Goal: Transaction & Acquisition: Book appointment/travel/reservation

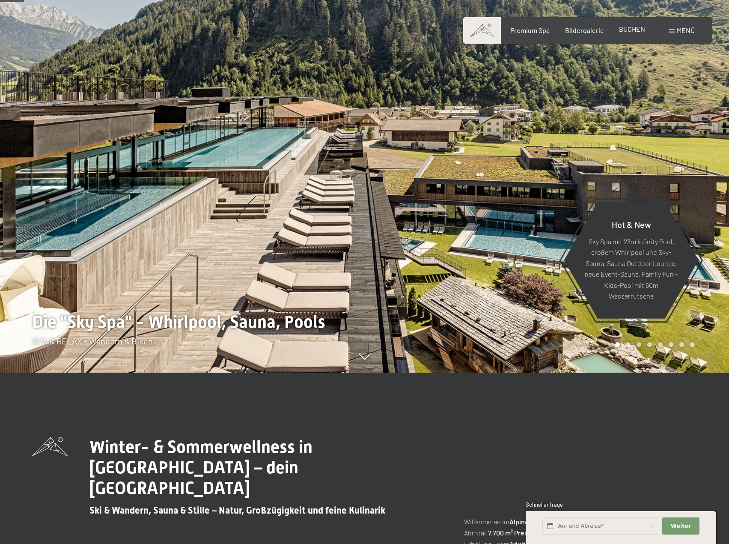
click at [640, 30] on span "BUCHEN" at bounding box center [632, 29] width 26 height 8
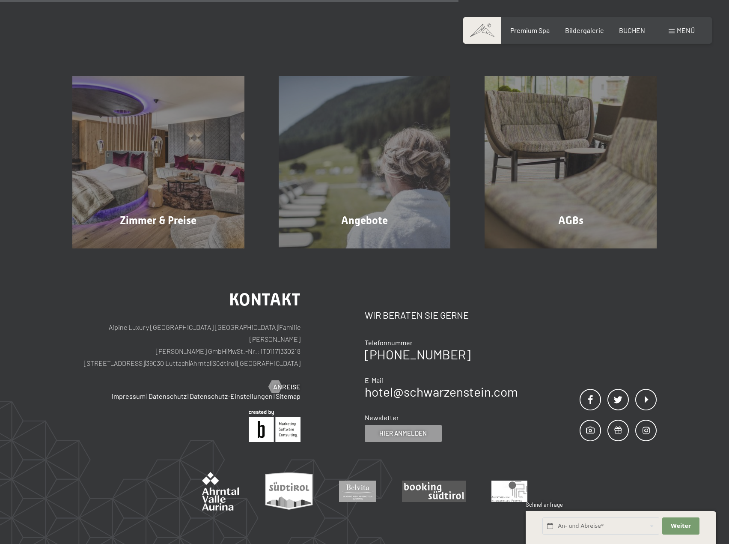
scroll to position [171, 0]
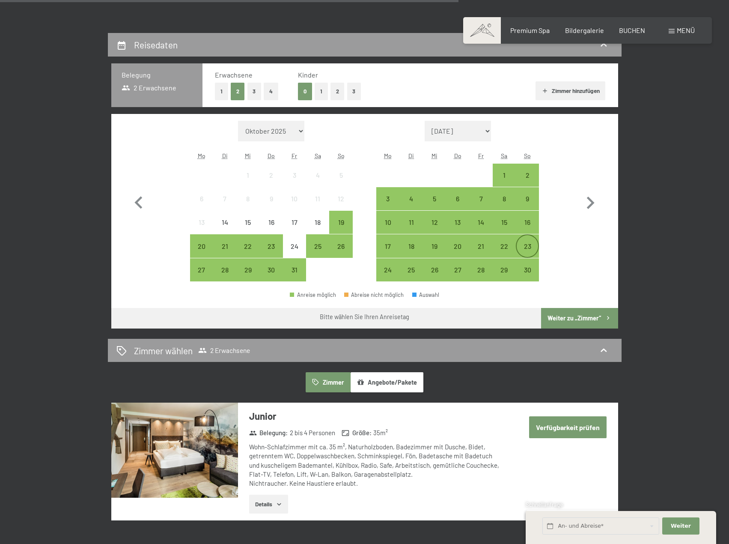
click at [527, 247] on div "23" at bounding box center [527, 253] width 21 height 21
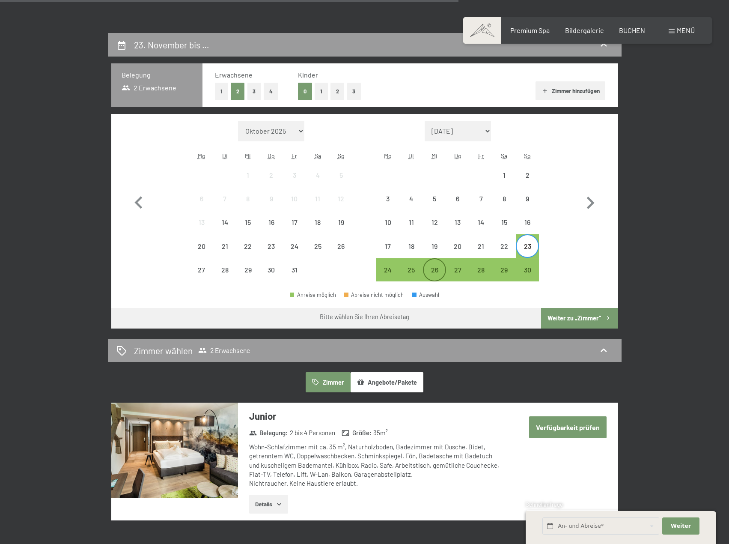
click at [432, 269] on div "26" at bounding box center [434, 276] width 21 height 21
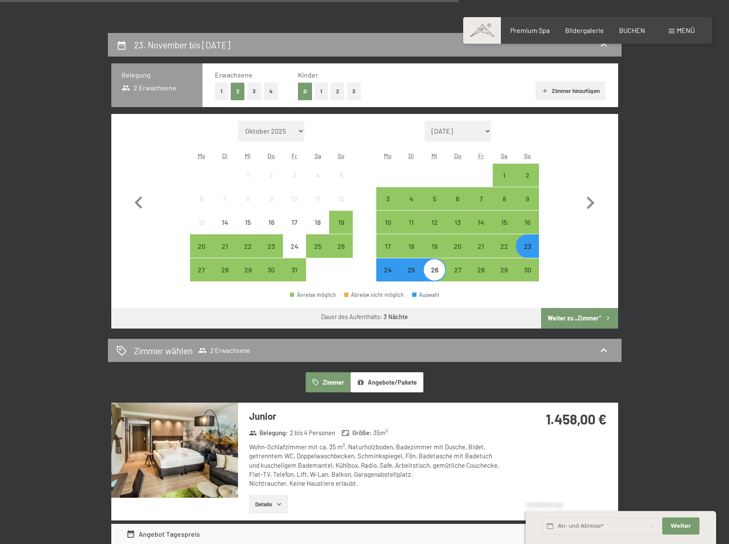
click at [571, 316] on button "Weiter zu „Zimmer“" at bounding box center [579, 318] width 77 height 21
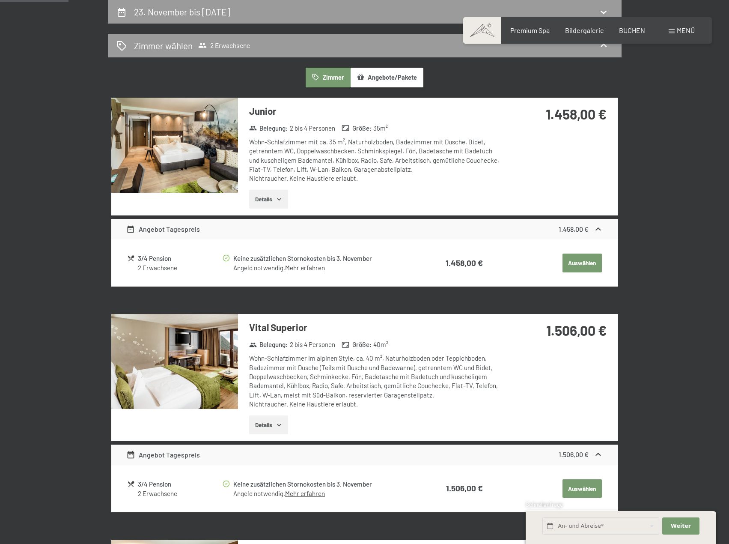
scroll to position [119, 0]
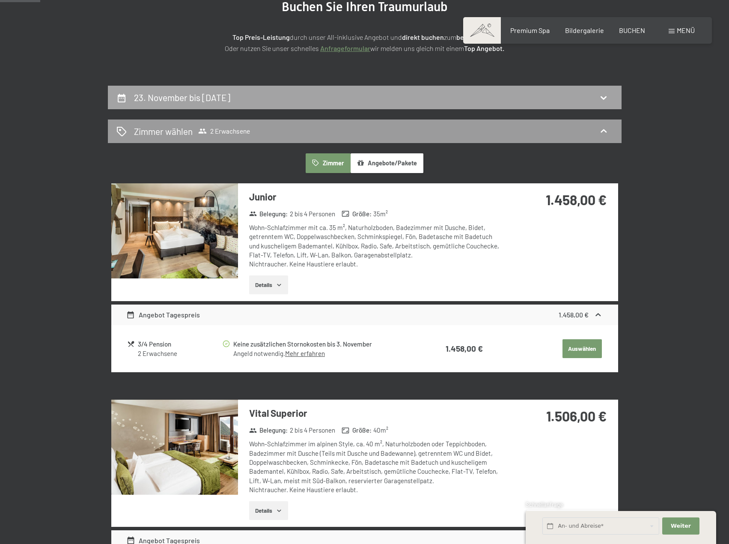
click at [602, 100] on icon at bounding box center [603, 97] width 10 height 10
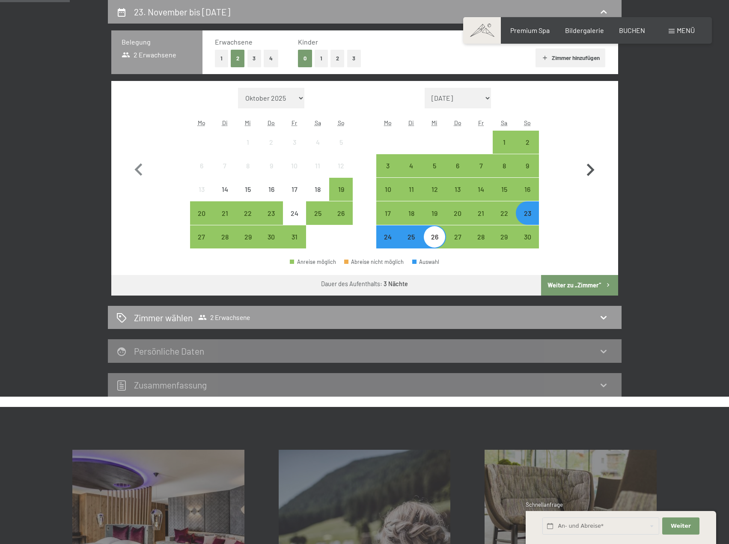
click at [591, 167] on icon "button" at bounding box center [591, 170] width 8 height 12
select select "2025-11-01"
select select "2025-12-01"
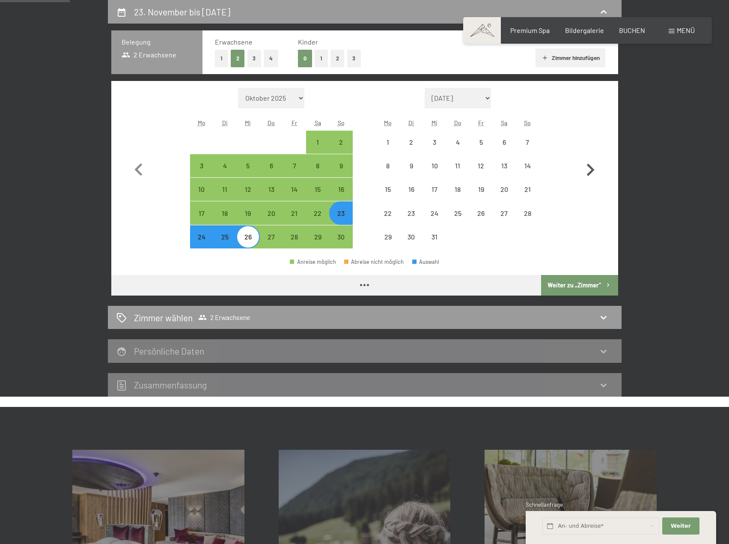
select select "2025-11-01"
select select "2025-12-01"
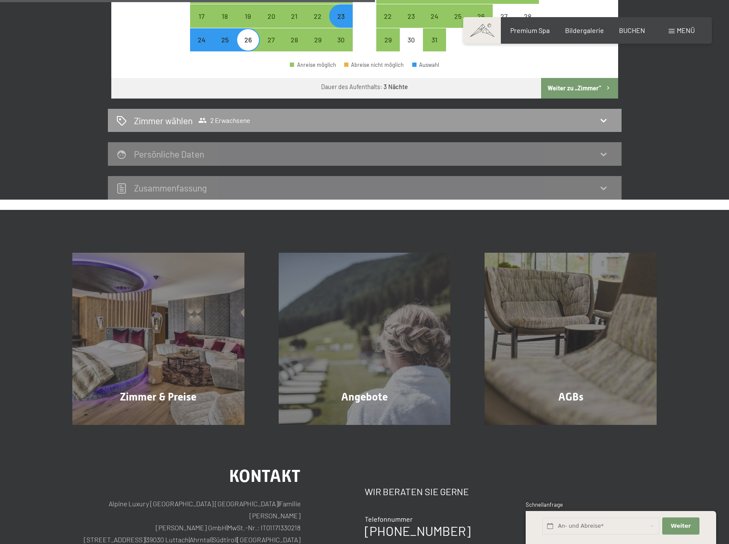
scroll to position [418, 0]
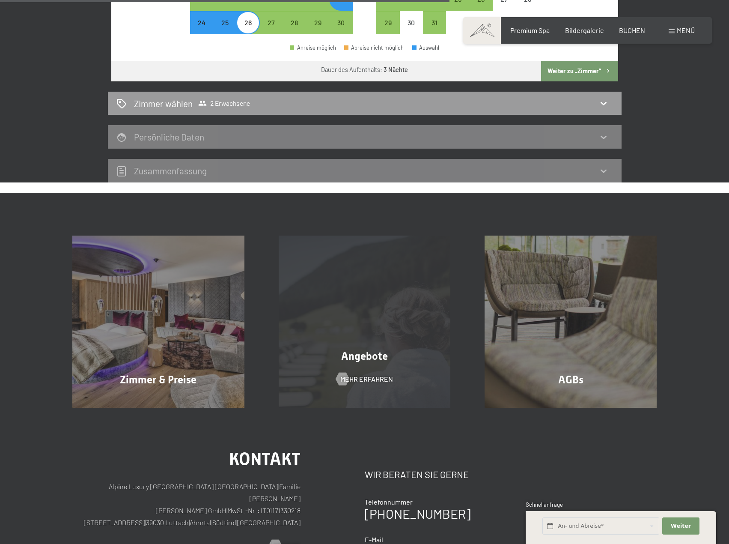
click at [377, 342] on div "Angebote Mehr erfahren" at bounding box center [365, 321] width 206 height 172
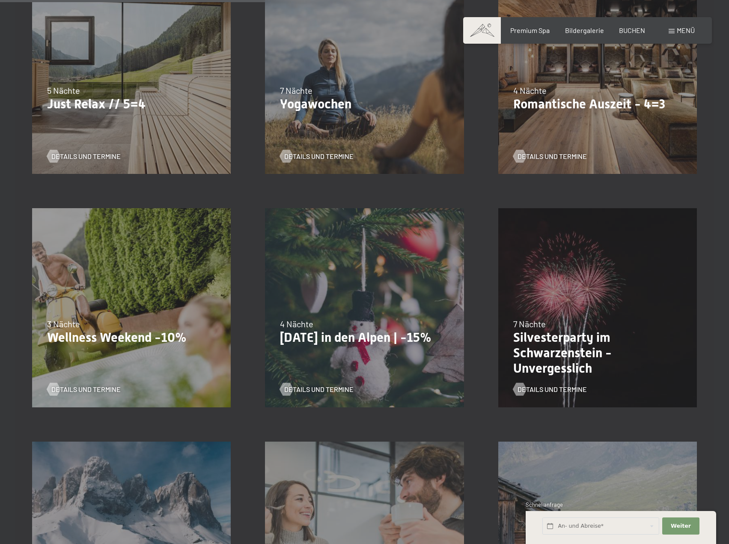
scroll to position [557, 0]
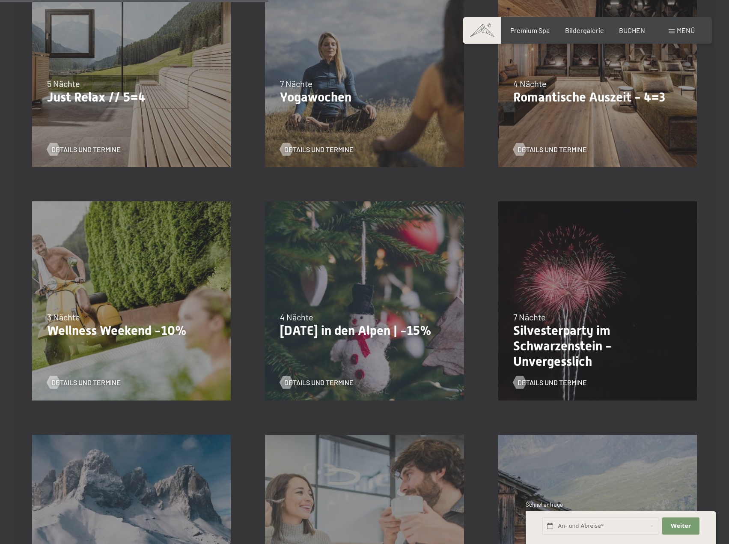
click at [102, 318] on div "3 Nächte" at bounding box center [131, 317] width 169 height 12
click at [59, 386] on link "Details und Termine" at bounding box center [84, 382] width 74 height 9
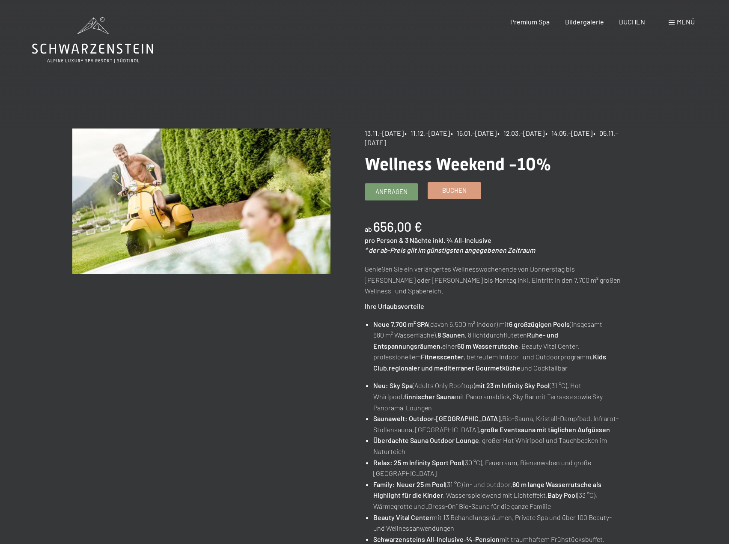
click at [459, 190] on span "Buchen" at bounding box center [454, 190] width 24 height 9
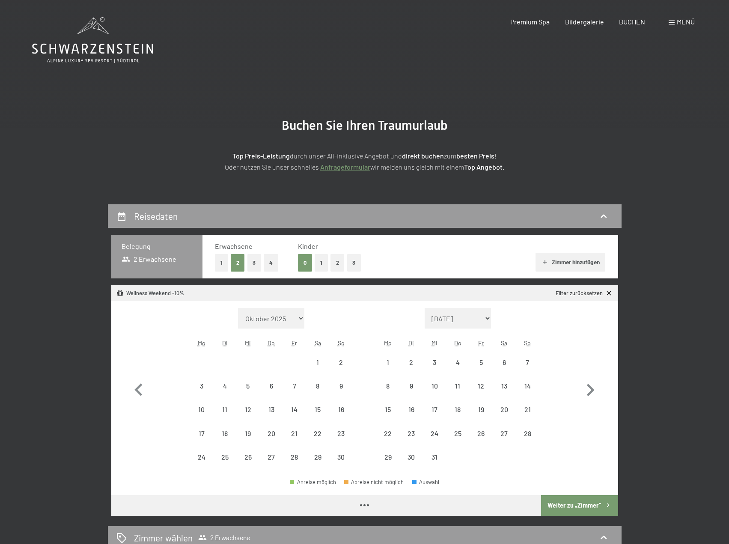
select select "[DATE]"
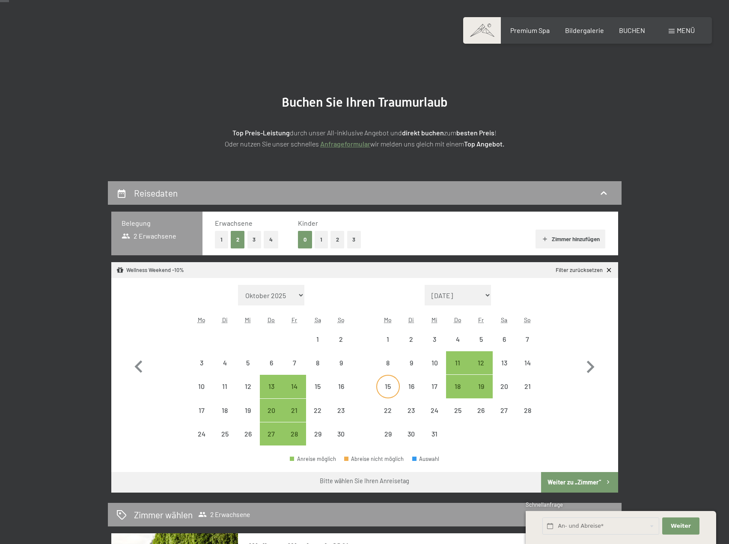
scroll to position [43, 0]
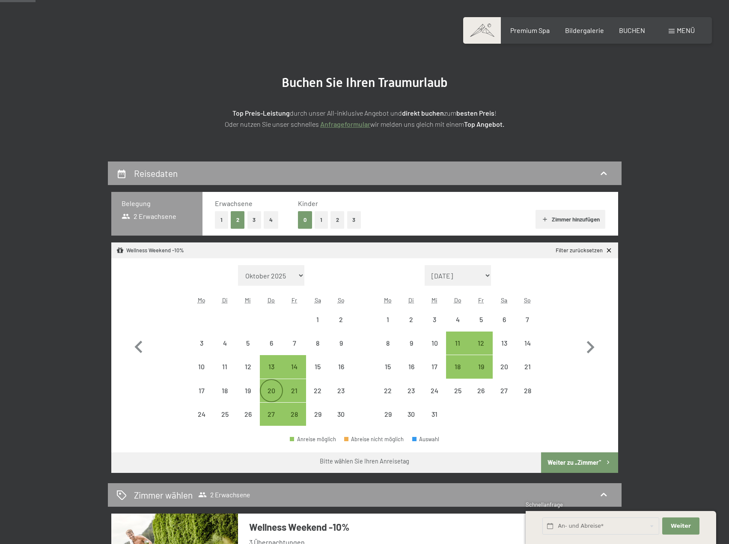
click at [271, 390] on div "20" at bounding box center [271, 397] width 21 height 21
select select "2025-11-01"
select select "2025-12-01"
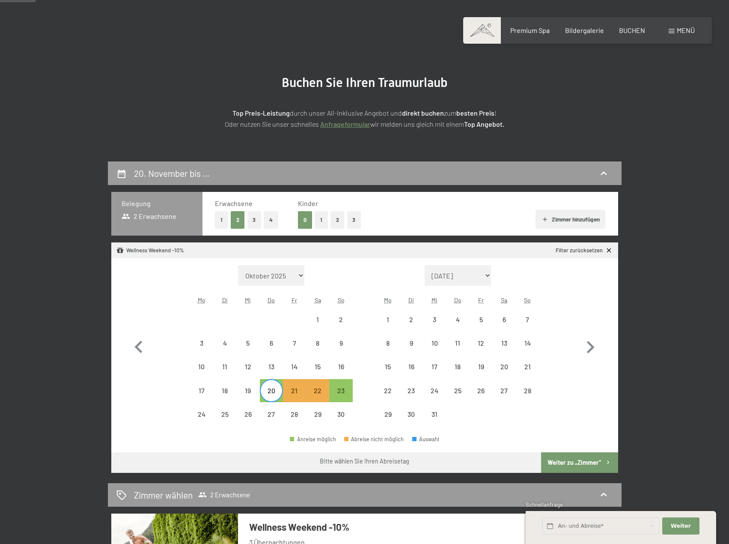
click at [352, 393] on div "23" at bounding box center [340, 390] width 23 height 23
select select "2025-11-01"
select select "2025-12-01"
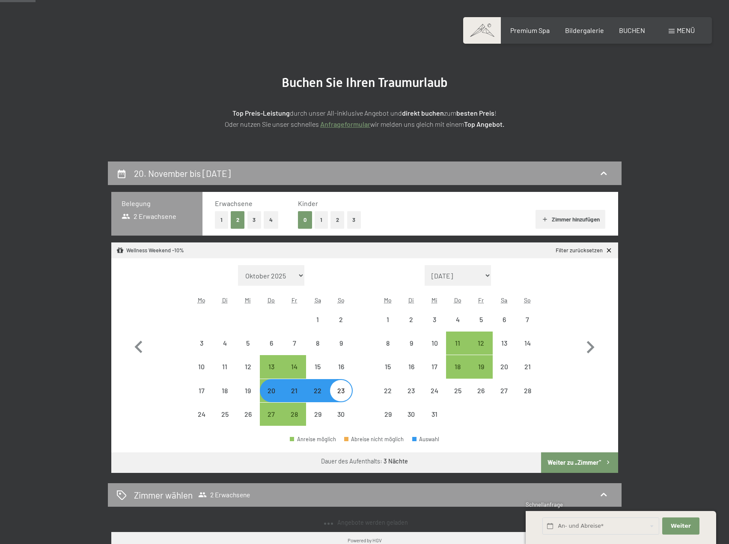
select select "2025-11-01"
select select "2025-12-01"
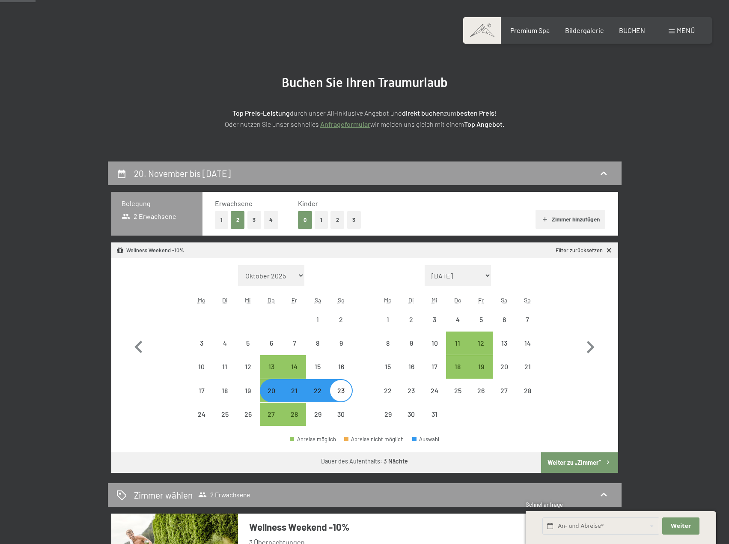
click at [597, 463] on button "Weiter zu „Zimmer“" at bounding box center [579, 462] width 77 height 21
select select "2025-11-01"
select select "2025-12-01"
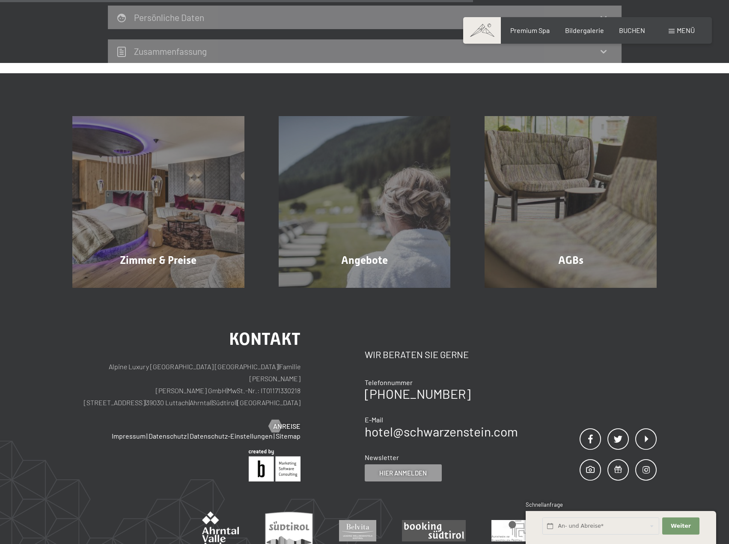
scroll to position [471, 0]
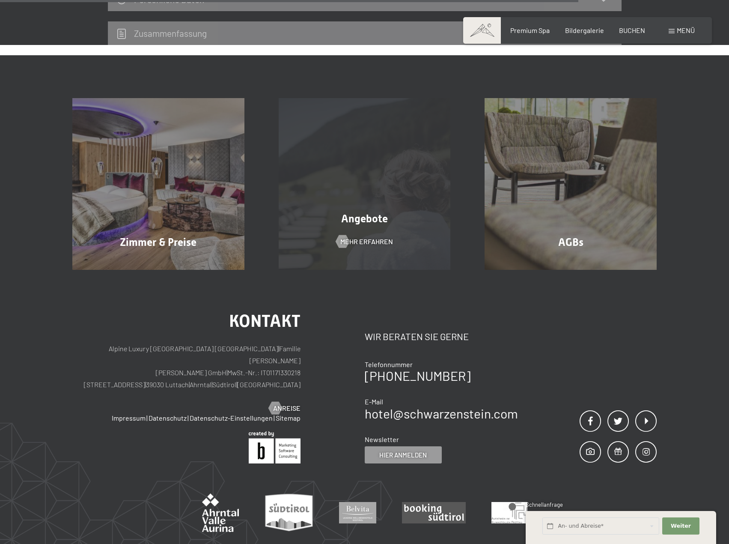
click at [377, 195] on div "Angebote Mehr erfahren" at bounding box center [365, 184] width 206 height 172
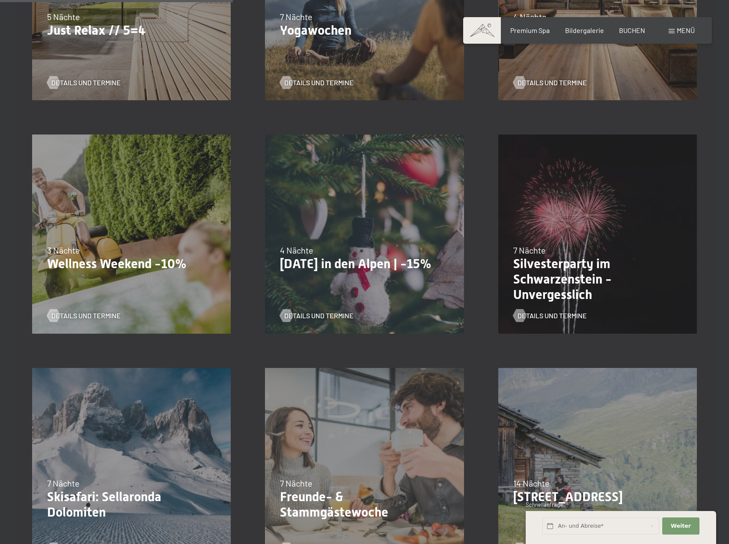
scroll to position [471, 0]
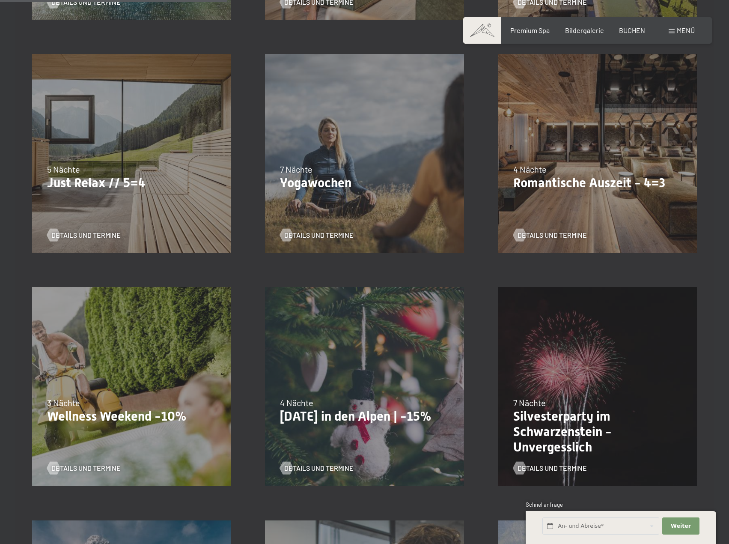
click at [135, 173] on div "5 Nächte" at bounding box center [131, 169] width 169 height 12
click at [77, 231] on span "Details und Termine" at bounding box center [94, 234] width 69 height 9
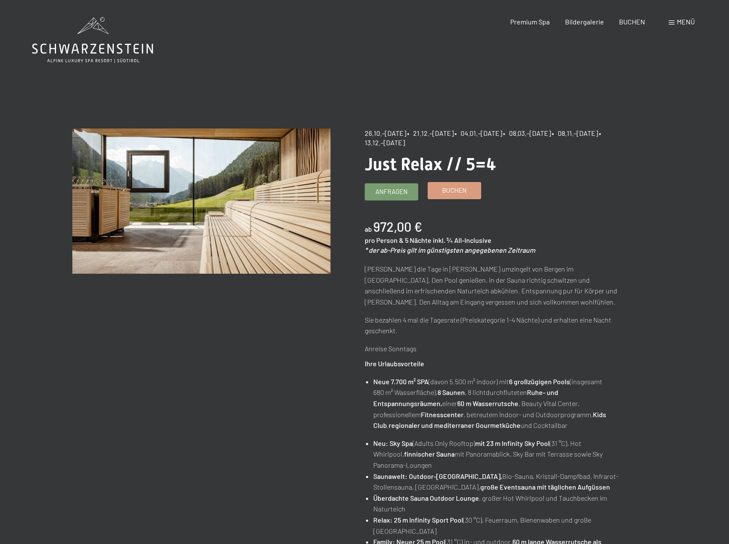
click at [454, 188] on span "Buchen" at bounding box center [454, 190] width 24 height 9
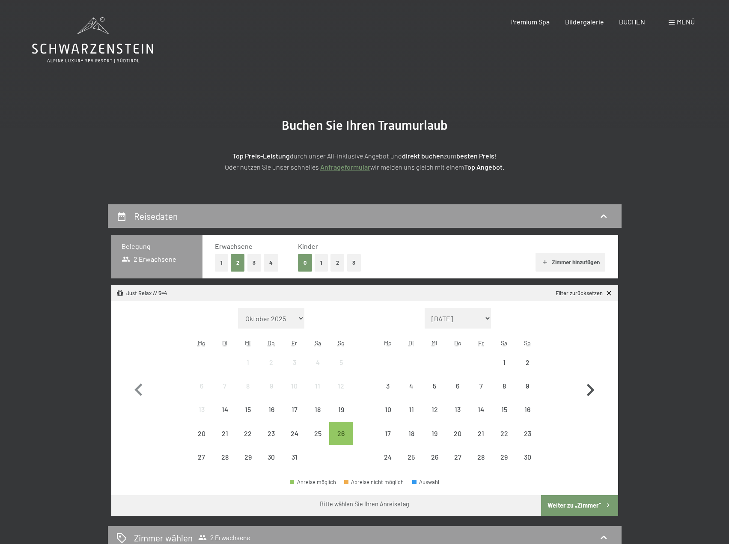
click at [585, 382] on icon "button" at bounding box center [590, 390] width 25 height 25
select select "2025-11-01"
select select "[DATE]"
click at [590, 389] on icon "button" at bounding box center [590, 390] width 25 height 25
select select "[DATE]"
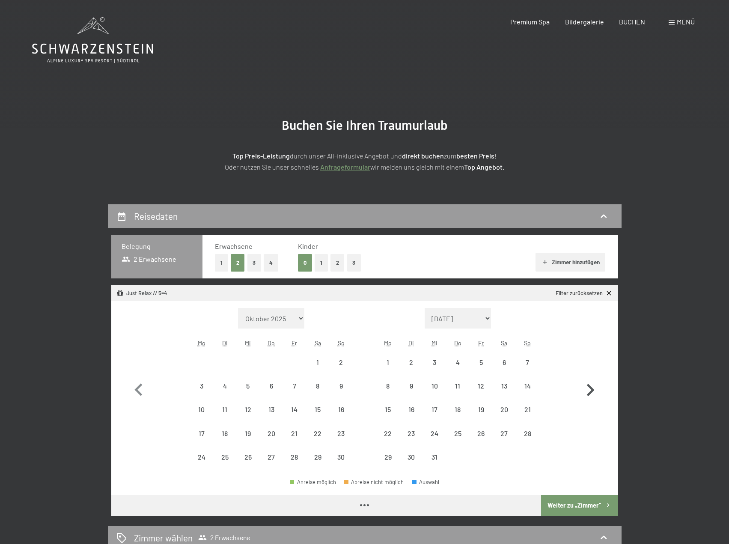
select select "[DATE]"
click at [590, 389] on icon "button" at bounding box center [590, 390] width 25 height 25
select select "[DATE]"
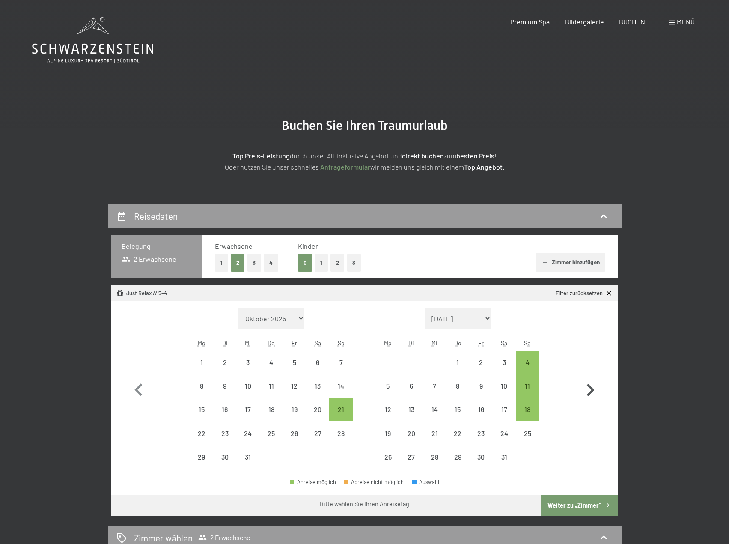
select select "[DATE]"
click at [590, 389] on icon "button" at bounding box center [590, 390] width 25 height 25
select select "[DATE]"
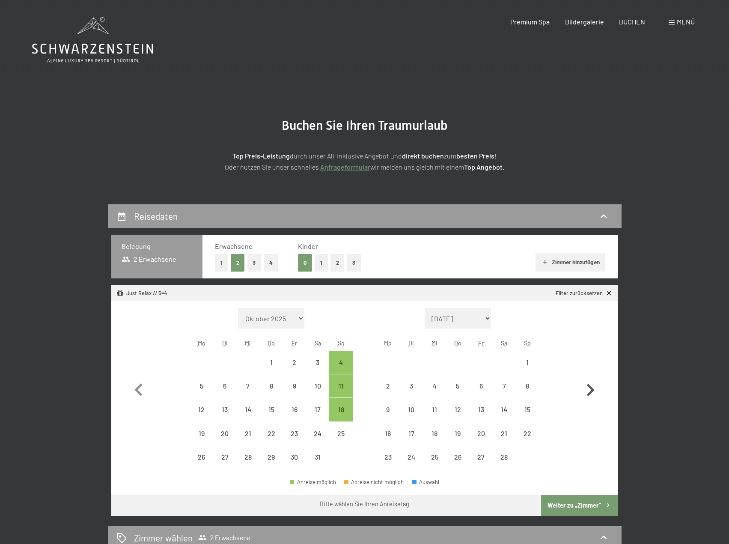
select select "[DATE]"
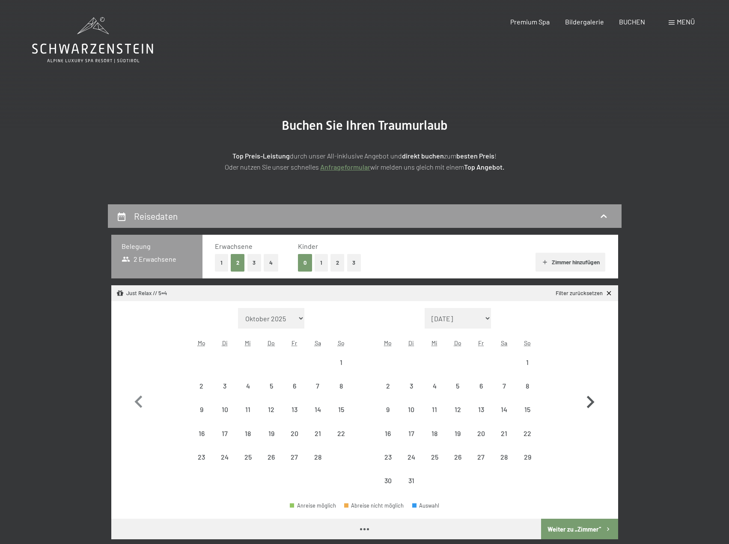
click at [590, 390] on icon "button" at bounding box center [590, 402] width 25 height 25
select select "[DATE]"
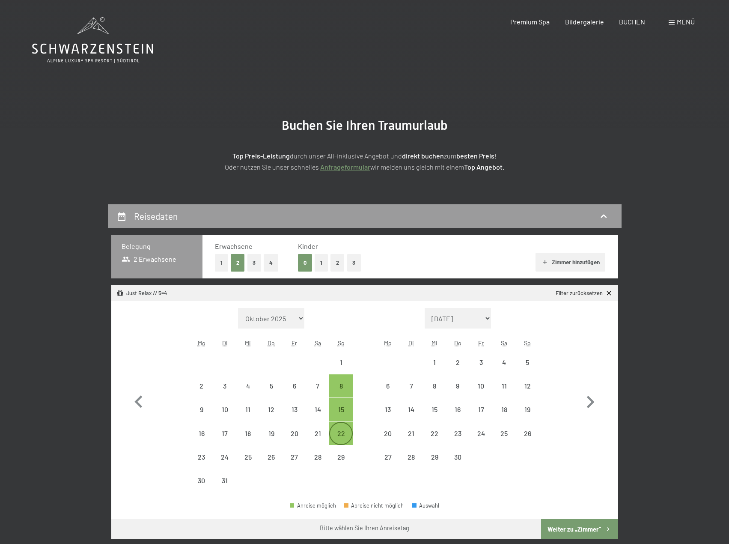
click at [340, 436] on div "22" at bounding box center [340, 440] width 21 height 21
select select "[DATE]"
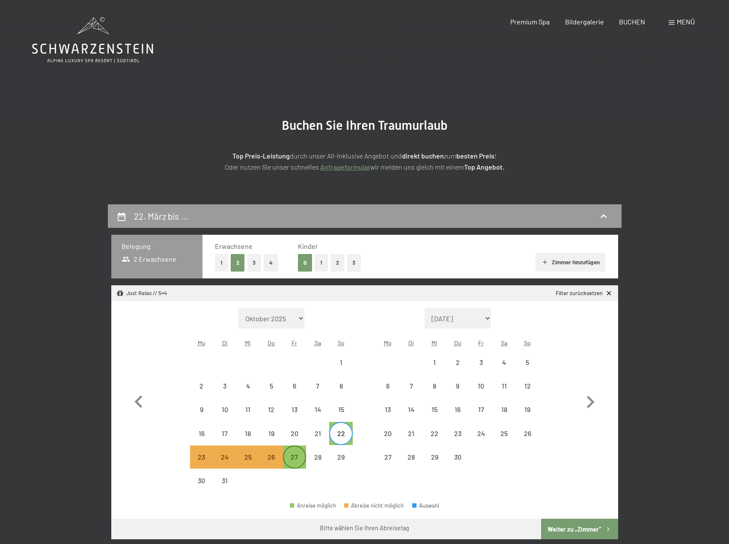
click at [299, 460] on div "27" at bounding box center [294, 463] width 21 height 21
select select "[DATE]"
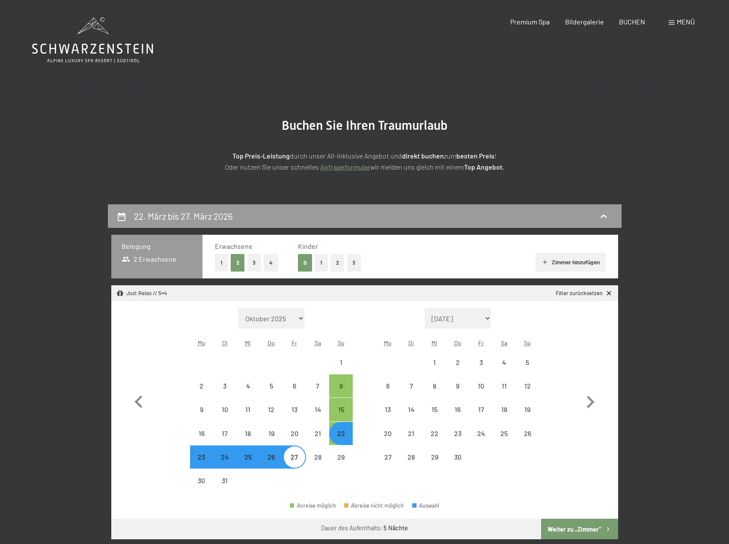
click at [593, 530] on button "Weiter zu „Zimmer“" at bounding box center [579, 528] width 77 height 21
select select "[DATE]"
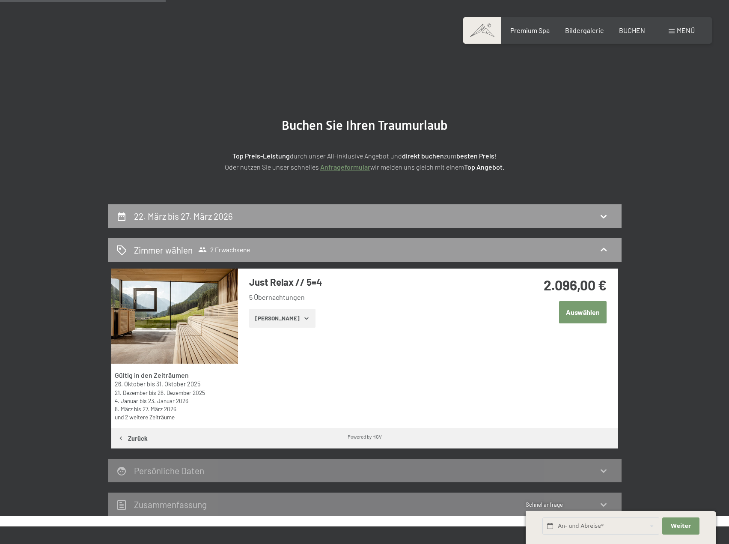
scroll to position [204, 0]
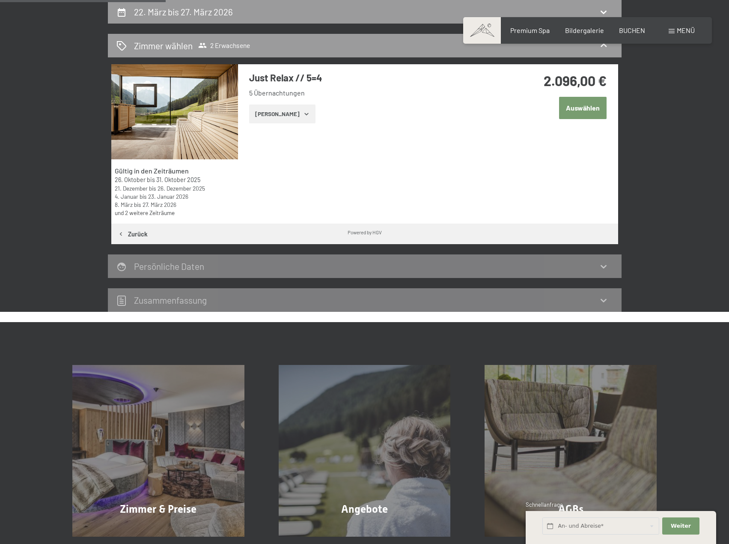
click at [282, 114] on button "Zeige Zimmer" at bounding box center [282, 113] width 66 height 19
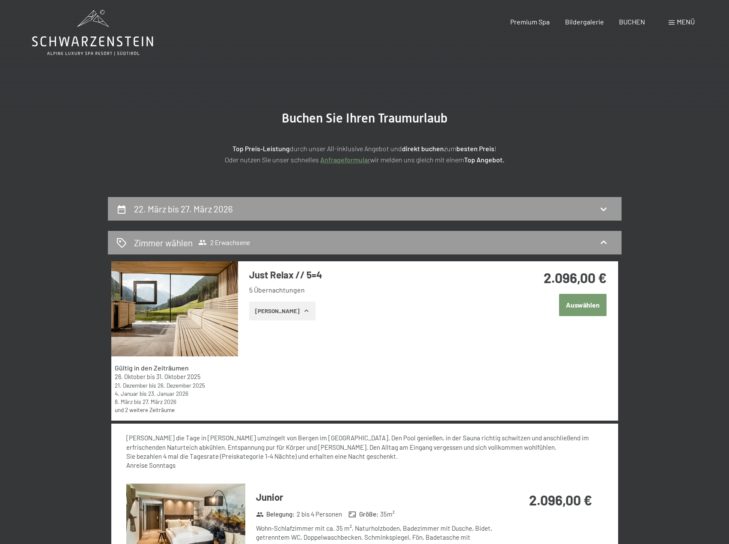
scroll to position [0, 0]
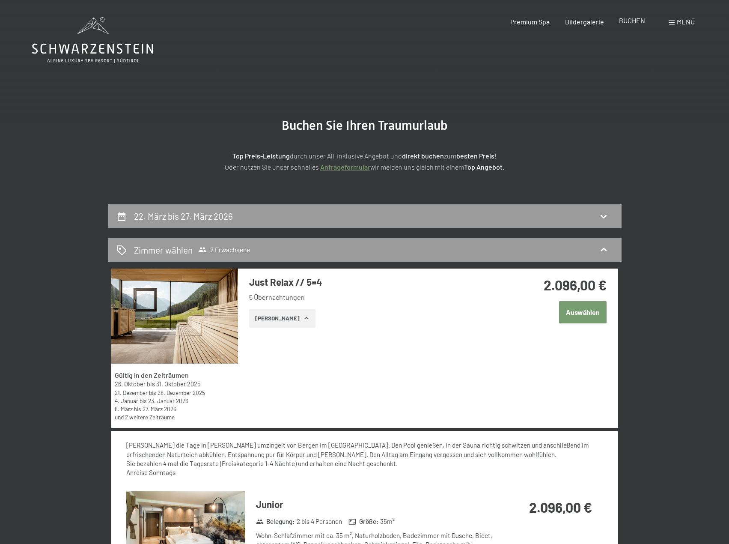
click at [627, 25] on div "BUCHEN" at bounding box center [632, 20] width 26 height 9
click at [628, 22] on span "BUCHEN" at bounding box center [632, 20] width 26 height 8
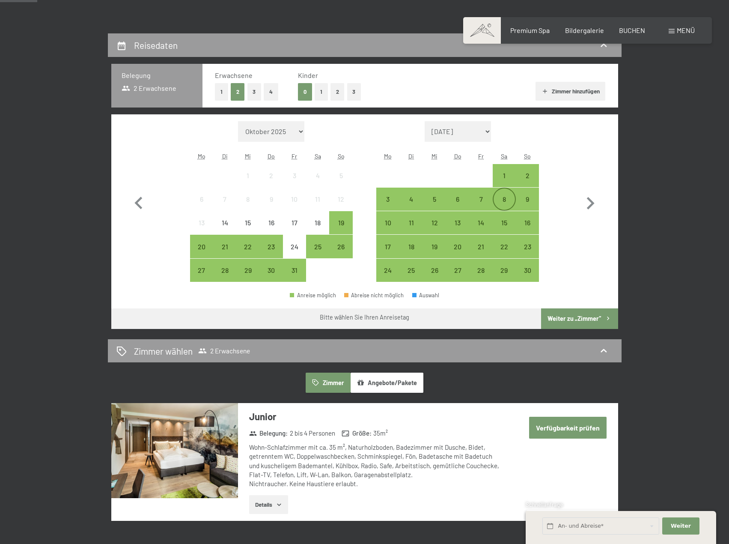
scroll to position [171, 0]
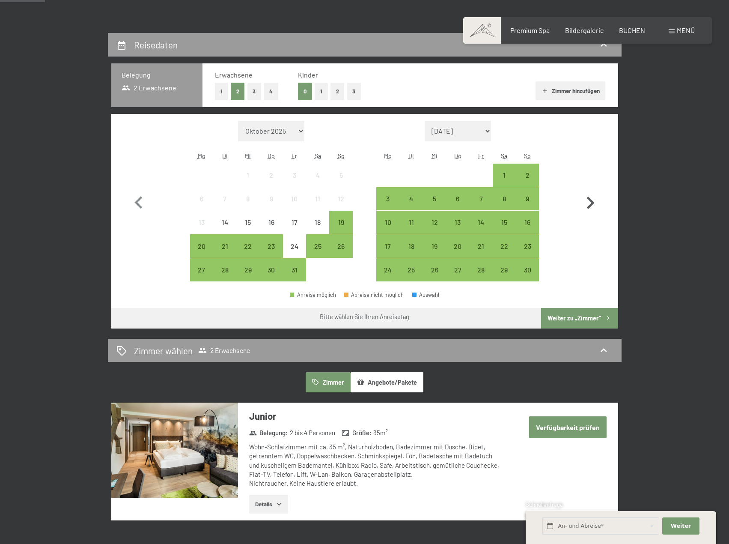
click at [589, 197] on icon "button" at bounding box center [590, 203] width 25 height 25
select select "[DATE]"
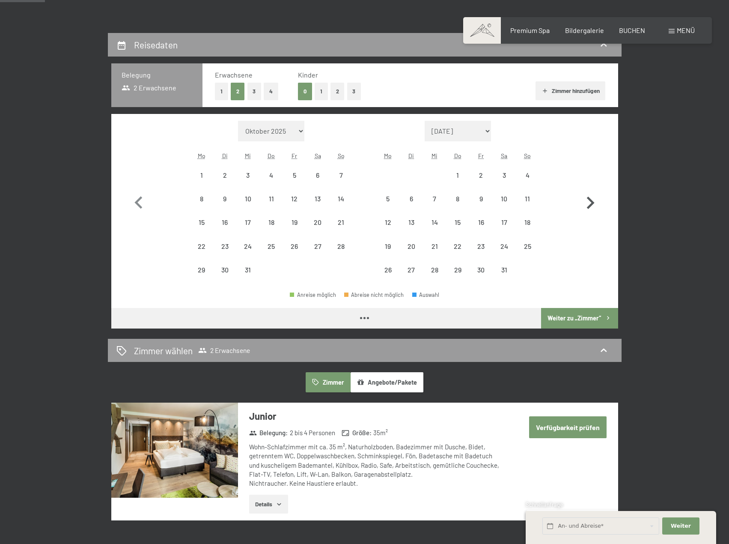
click at [589, 197] on icon "button" at bounding box center [590, 203] width 25 height 25
select select "[DATE]"
click at [589, 197] on icon "button" at bounding box center [590, 203] width 25 height 25
select select "[DATE]"
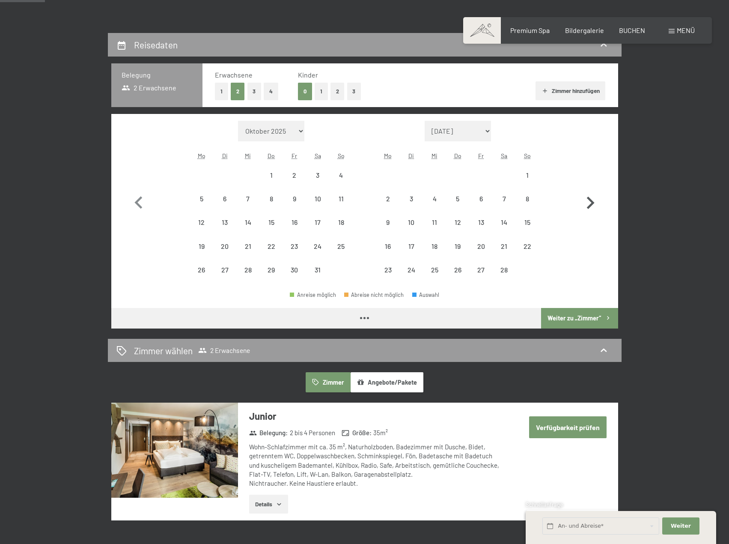
select select "[DATE]"
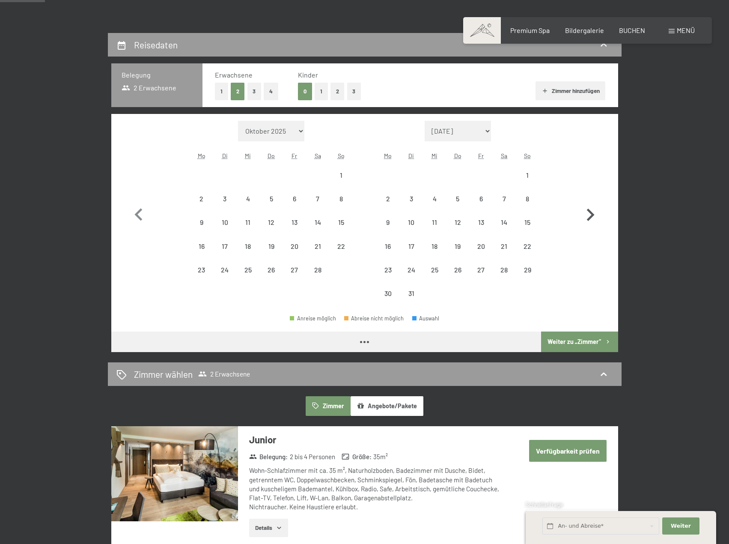
click at [589, 197] on button "button" at bounding box center [590, 213] width 25 height 185
select select "[DATE]"
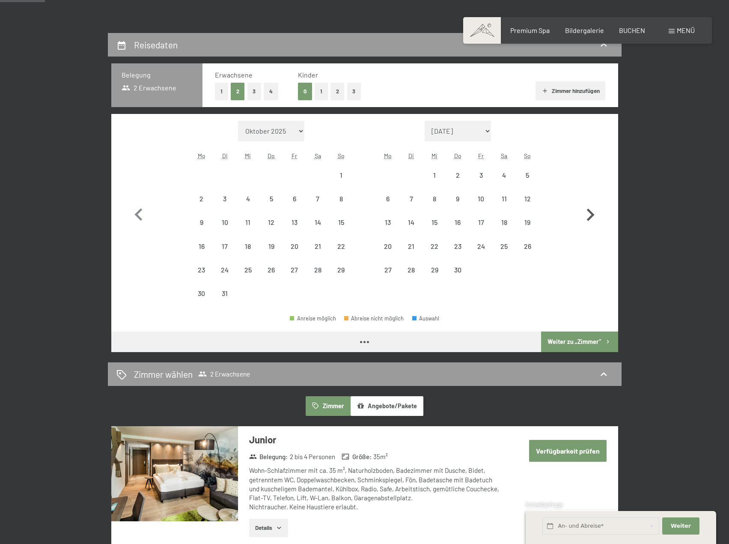
select select "[DATE]"
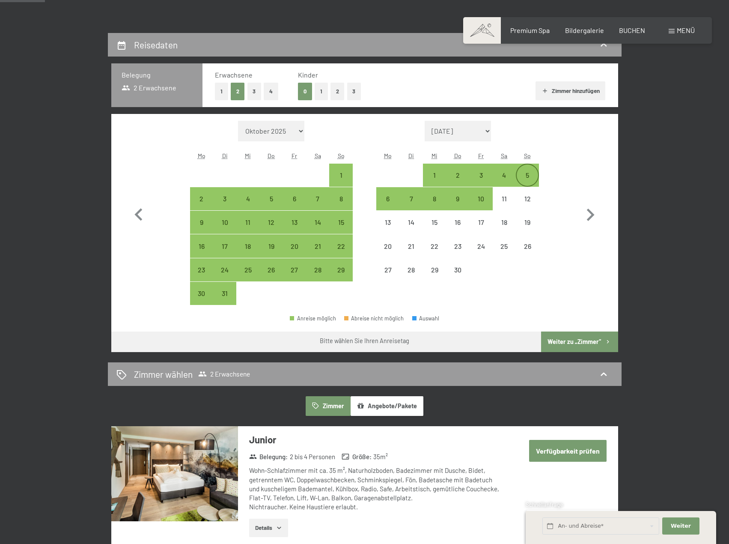
click at [530, 171] on div "5" at bounding box center [527, 174] width 21 height 21
select select "[DATE]"
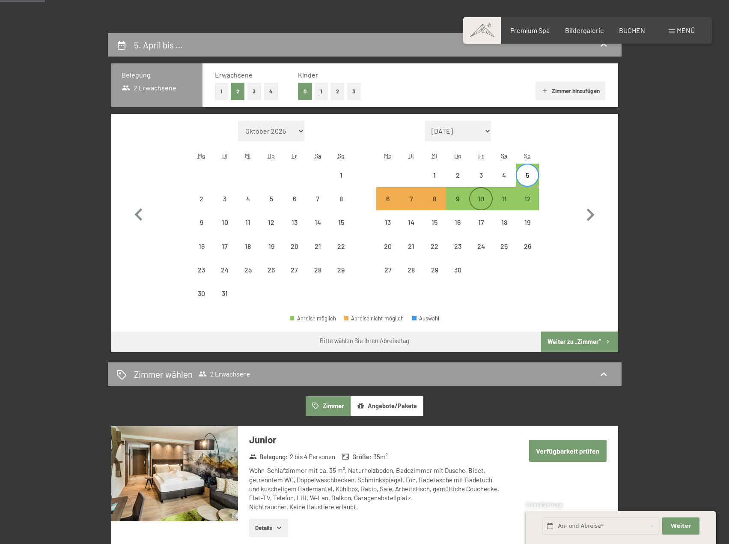
click at [484, 197] on div "10" at bounding box center [480, 205] width 21 height 21
select select "[DATE]"
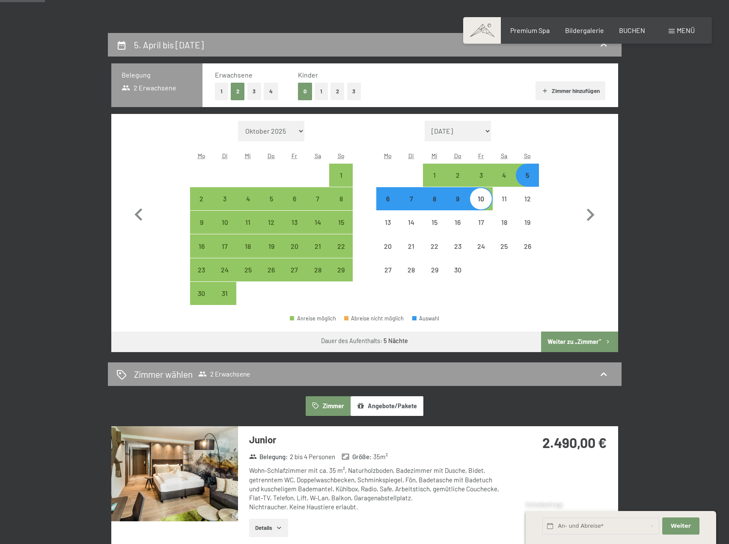
click at [554, 341] on button "Weiter zu „Zimmer“" at bounding box center [579, 341] width 77 height 21
select select "[DATE]"
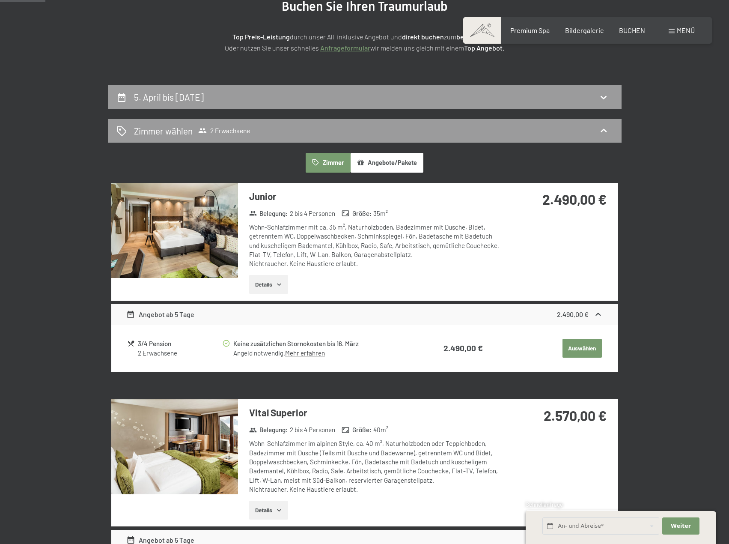
scroll to position [119, 0]
